Goal: Transaction & Acquisition: Subscribe to service/newsletter

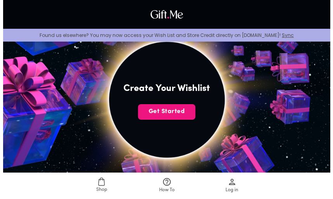
scroll to position [155, 0]
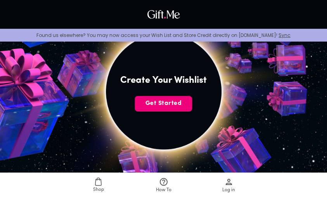
click at [178, 103] on span "Get Started" at bounding box center [163, 103] width 57 height 9
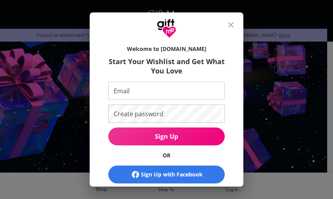
scroll to position [92, 0]
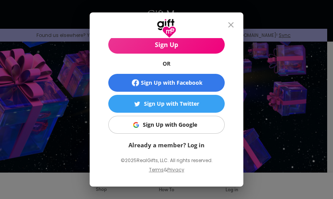
click at [181, 128] on div "Sign Up with Google" at bounding box center [170, 124] width 54 height 9
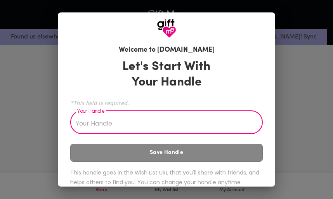
click at [157, 121] on input "Your Handle" at bounding box center [162, 123] width 184 height 22
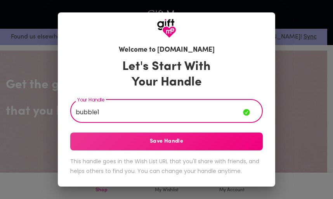
type input "bubble1"
click at [174, 139] on span "Save Handle" at bounding box center [166, 141] width 192 height 9
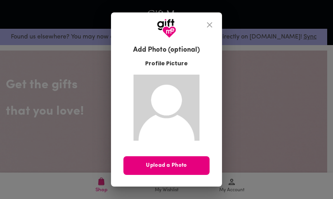
click at [214, 25] on icon "close" at bounding box center [209, 24] width 9 height 9
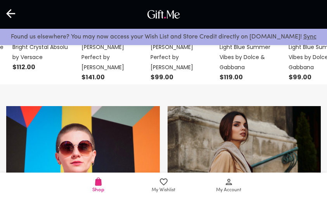
scroll to position [278, 0]
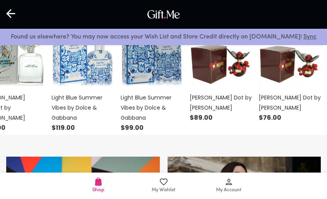
click at [11, 12] on icon at bounding box center [11, 14] width 10 height 10
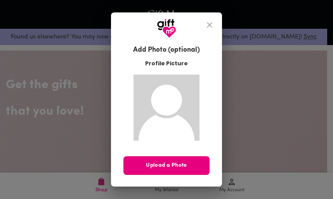
click at [208, 24] on icon "close" at bounding box center [209, 24] width 9 height 9
